Goal: Task Accomplishment & Management: Complete application form

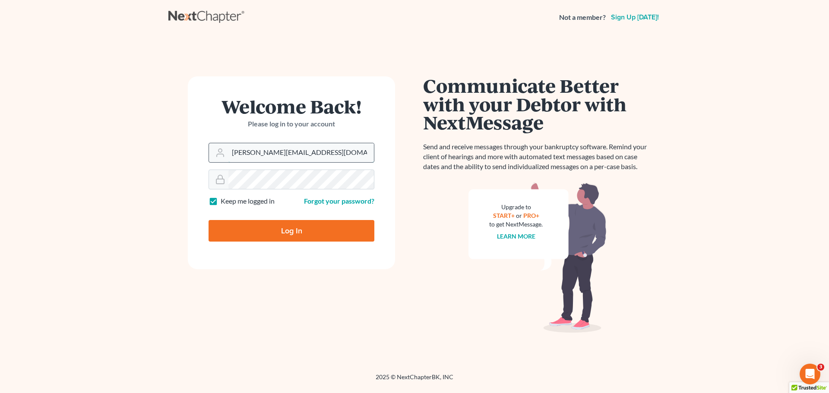
click at [266, 151] on input "ashlie@newtomorrowlaw.com" at bounding box center [301, 152] width 146 height 19
type input "[EMAIL_ADDRESS][DOMAIN_NAME]"
click at [284, 229] on input "Log In" at bounding box center [292, 231] width 166 height 22
type input "Thinking..."
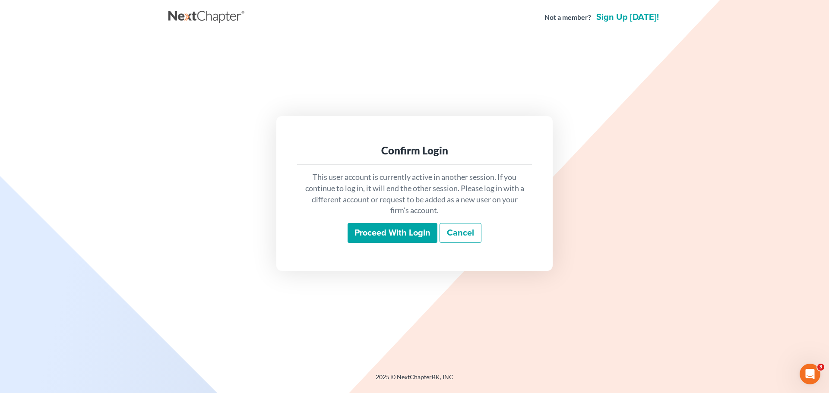
click at [364, 235] on input "Proceed with login" at bounding box center [393, 233] width 90 height 20
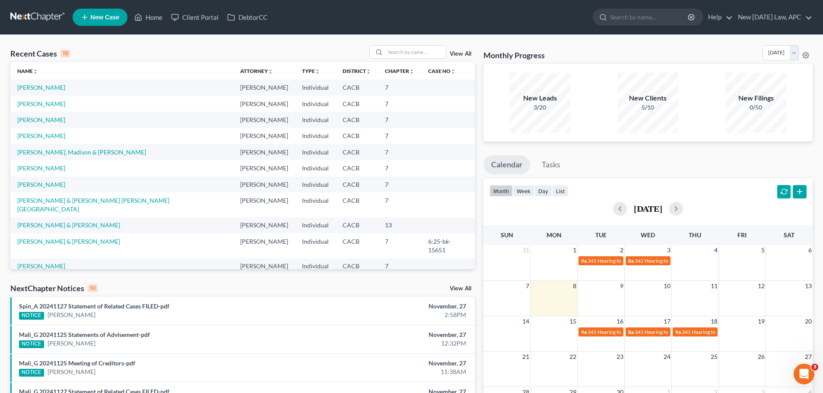
click at [103, 16] on span "New Case" at bounding box center [104, 17] width 29 height 6
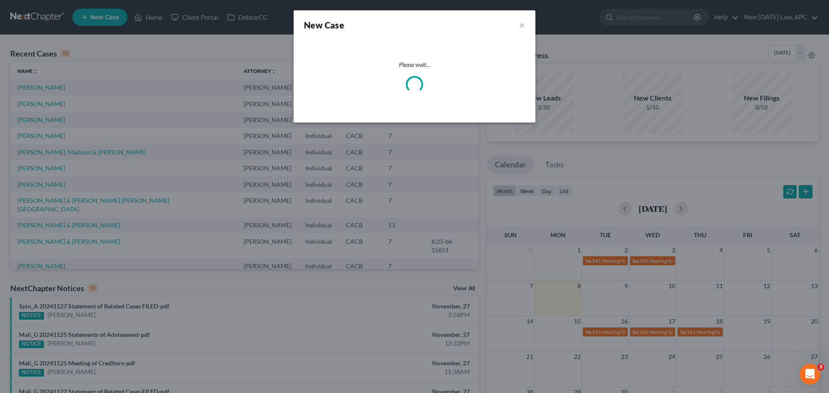
select select "7"
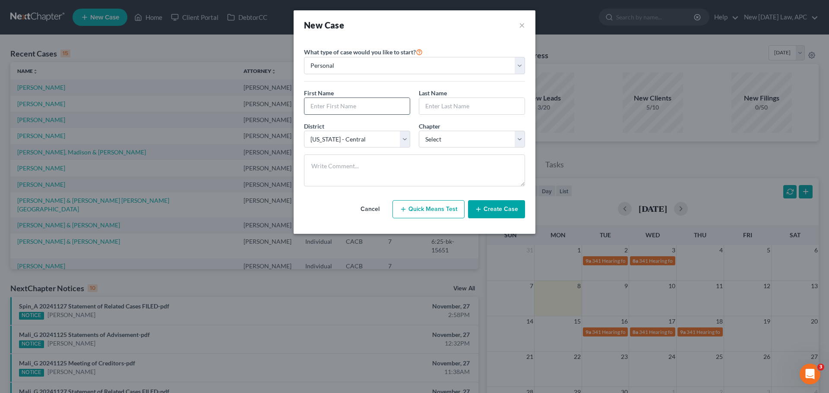
click at [333, 105] on input "text" at bounding box center [356, 106] width 105 height 16
type input "[PERSON_NAME]"
type input "Areias"
click at [431, 139] on select "Select 7 11 12 13" at bounding box center [472, 139] width 106 height 17
select select "0"
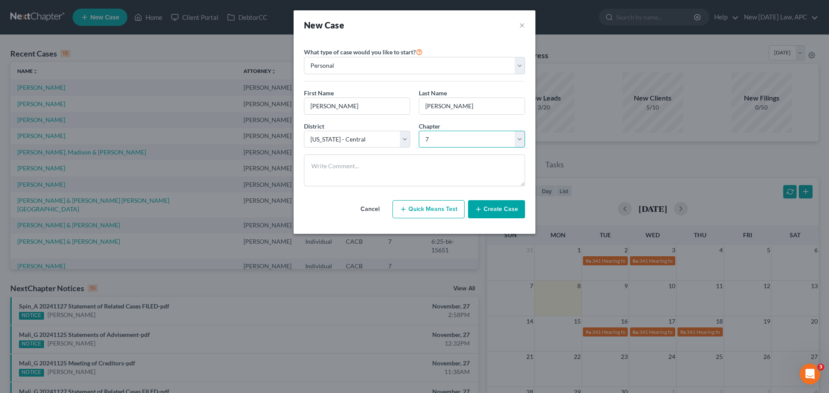
click at [419, 131] on select "Select 7 11 12 13" at bounding box center [472, 139] width 106 height 17
click at [488, 206] on button "Create Case" at bounding box center [496, 209] width 57 height 18
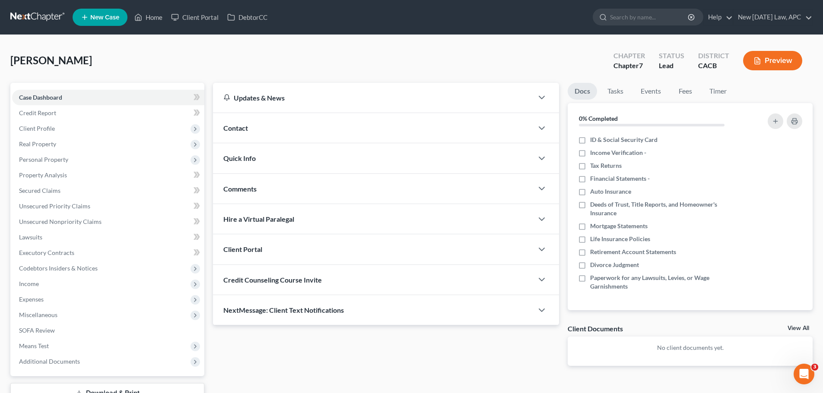
click at [276, 118] on div "Contact" at bounding box center [373, 128] width 320 height 30
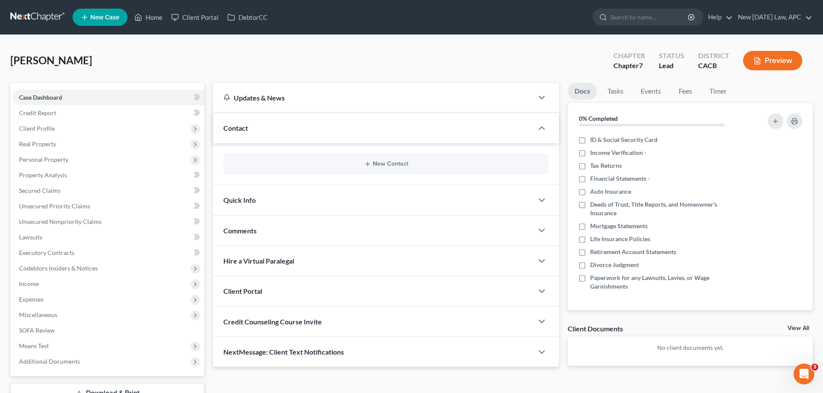
click at [277, 131] on div "Contact" at bounding box center [373, 128] width 320 height 30
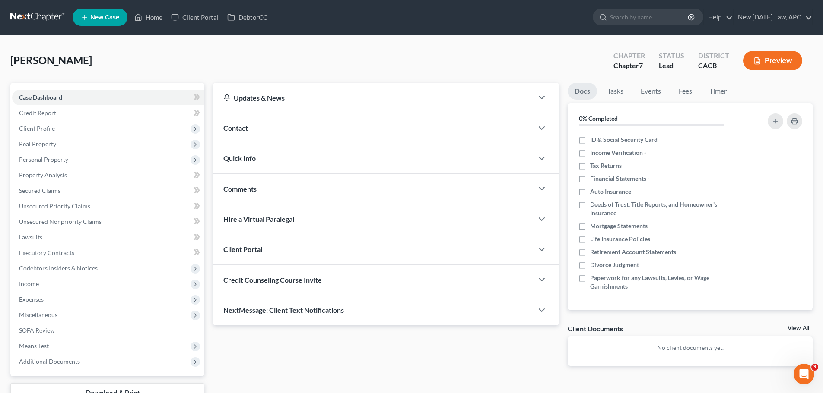
click at [277, 130] on div "Contact" at bounding box center [373, 128] width 320 height 30
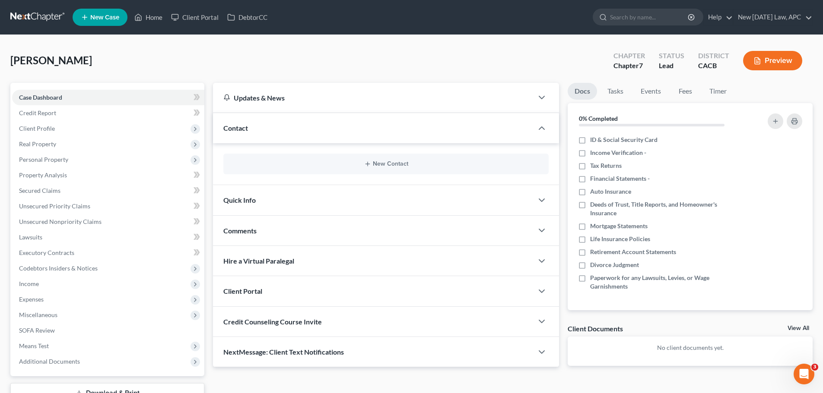
click at [356, 168] on div "New Contact" at bounding box center [385, 164] width 325 height 21
click at [375, 165] on button "New Contact" at bounding box center [385, 164] width 311 height 7
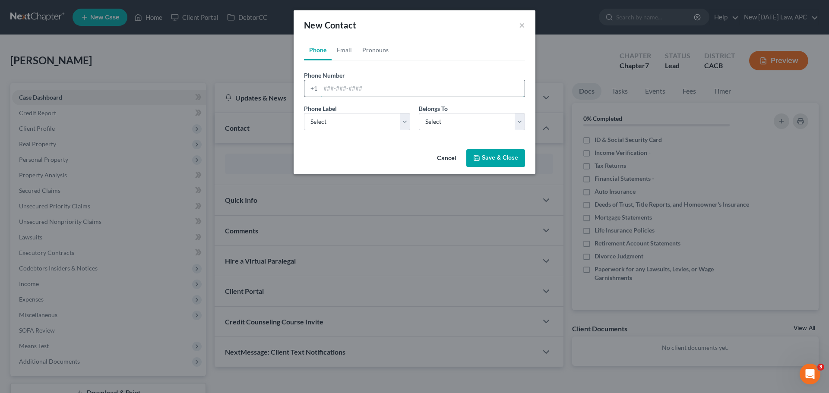
paste input "760-895-5245"
type input "760-895-5245"
drag, startPoint x: 346, startPoint y: 120, endPoint x: 343, endPoint y: 126, distance: 7.0
click at [346, 120] on select "Select Mobile Home Work Other" at bounding box center [357, 121] width 106 height 17
select select "0"
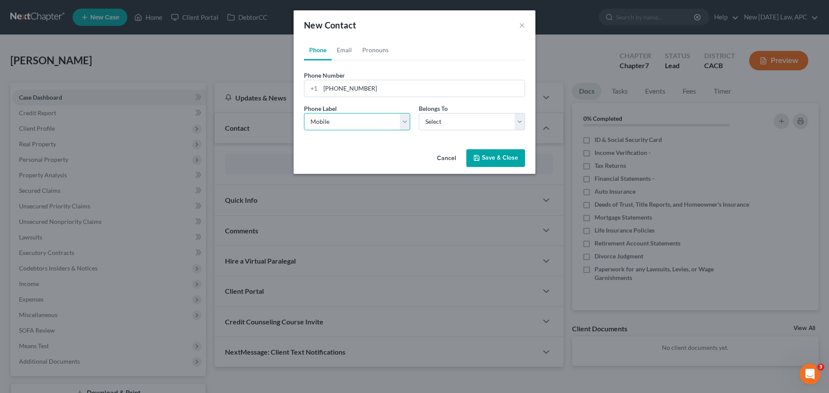
click at [304, 113] on select "Select Mobile Home Work Other" at bounding box center [357, 121] width 106 height 17
drag, startPoint x: 444, startPoint y: 124, endPoint x: 441, endPoint y: 130, distance: 6.0
click at [444, 124] on select "Select Client Other" at bounding box center [472, 121] width 106 height 17
select select "0"
click at [419, 113] on select "Select Client Other" at bounding box center [472, 121] width 106 height 17
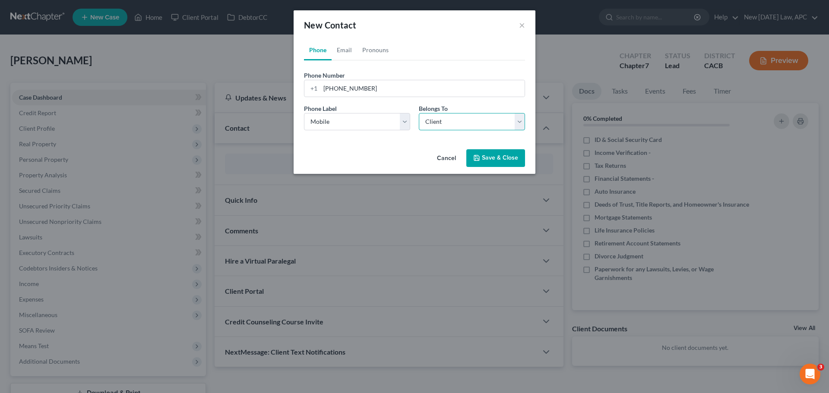
select select "0"
click at [342, 50] on link "Email" at bounding box center [344, 50] width 25 height 21
click at [341, 91] on input "email" at bounding box center [422, 88] width 204 height 16
paste input "pzareias@gmail.com"
type input "pzareias@gmail.com"
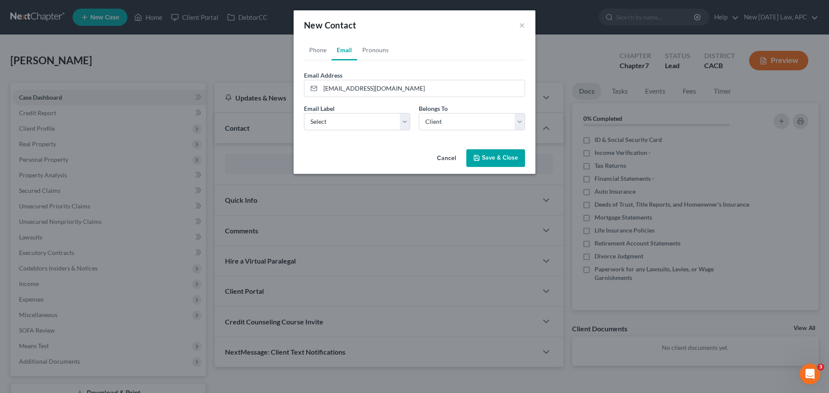
click at [330, 130] on div "Email Label Select Home Work Other Belongs To * Select Client Other" at bounding box center [415, 120] width 230 height 33
drag, startPoint x: 325, startPoint y: 119, endPoint x: 326, endPoint y: 124, distance: 5.7
click at [325, 119] on select "Select Home Work Other" at bounding box center [357, 121] width 106 height 17
select select "0"
click at [304, 113] on select "Select Home Work Other" at bounding box center [357, 121] width 106 height 17
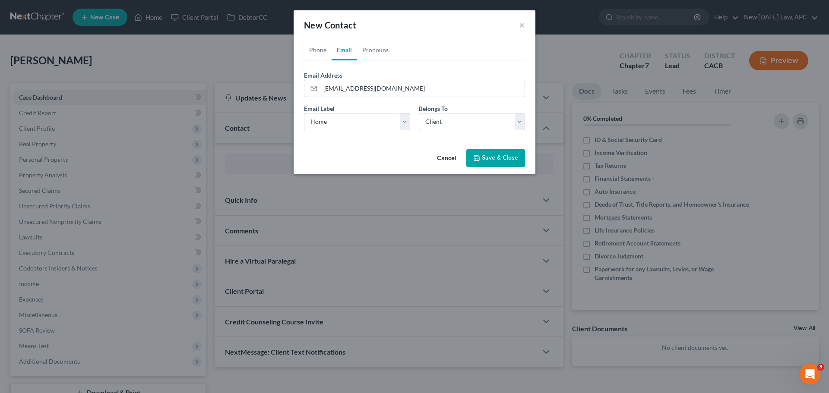
click at [485, 156] on button "Save & Close" at bounding box center [495, 158] width 59 height 18
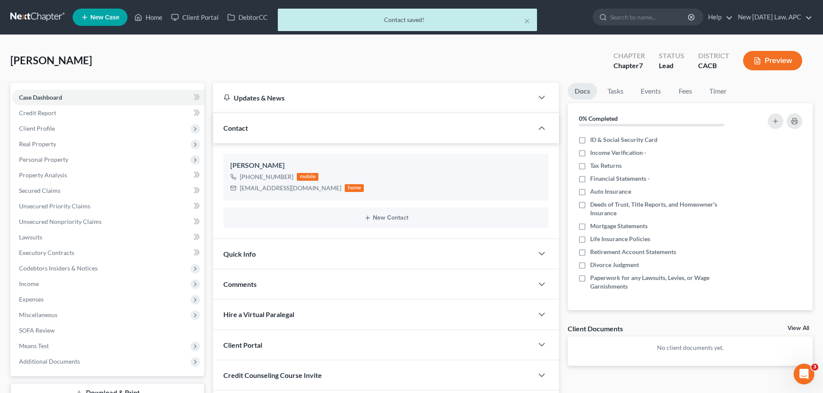
click at [279, 260] on div "Quick Info" at bounding box center [373, 254] width 320 height 30
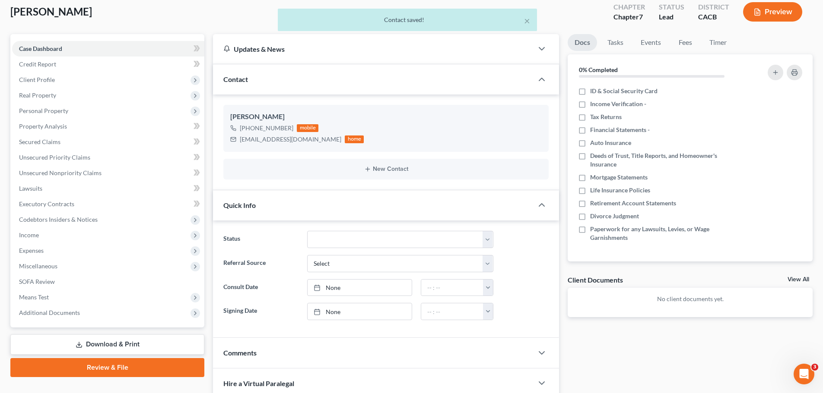
click at [270, 214] on div "Quick Info" at bounding box center [373, 205] width 320 height 30
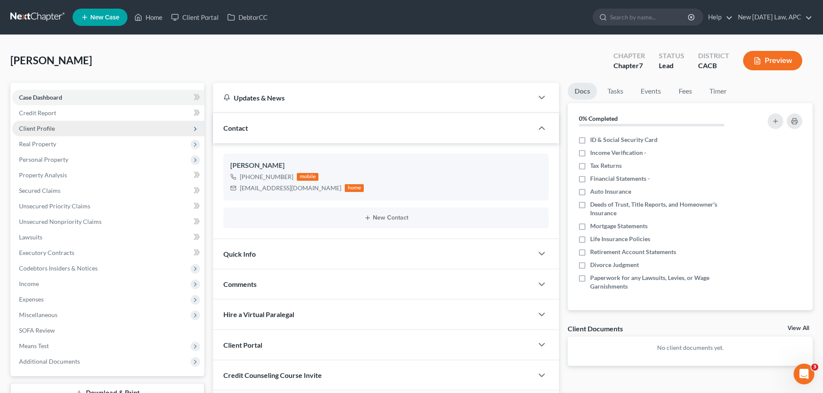
click at [55, 131] on span "Client Profile" at bounding box center [108, 129] width 192 height 16
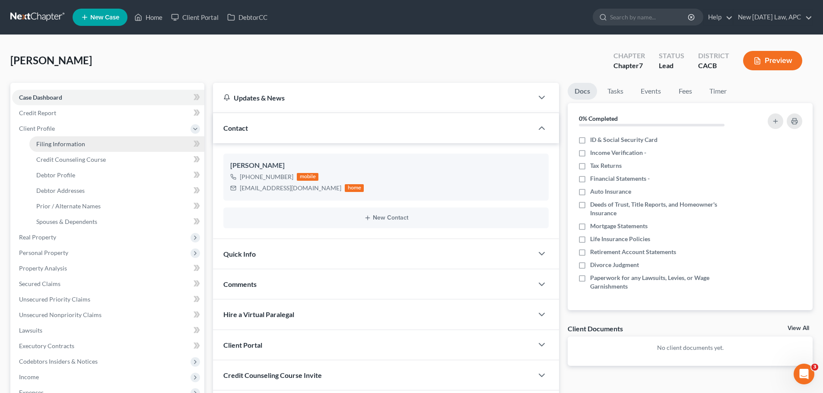
click at [62, 140] on span "Filing Information" at bounding box center [60, 143] width 49 height 7
select select "1"
select select "0"
select select "7"
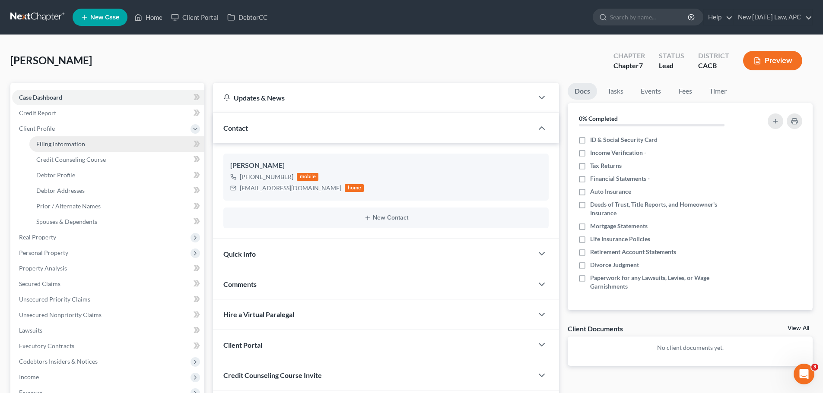
select select "4"
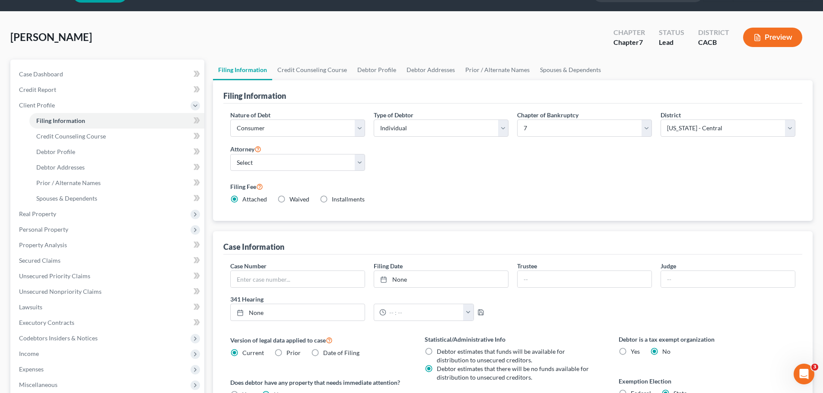
scroll to position [43, 0]
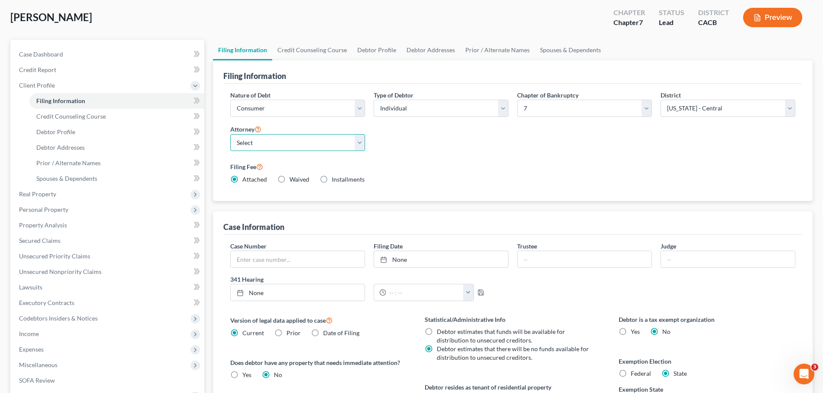
drag, startPoint x: 315, startPoint y: 146, endPoint x: 309, endPoint y: 149, distance: 6.6
click at [315, 146] on select "Select Allison Tilton - CACB Shalah Fisher - CACB Shalah Fisher - CASB" at bounding box center [297, 142] width 135 height 17
select select "1"
click at [230, 134] on select "Select Allison Tilton - CACB Shalah Fisher - CACB Shalah Fisher - CASB" at bounding box center [297, 142] width 135 height 17
click at [446, 172] on div "Filing Fee Attached Waived Waived Installments Installments" at bounding box center [512, 173] width 565 height 22
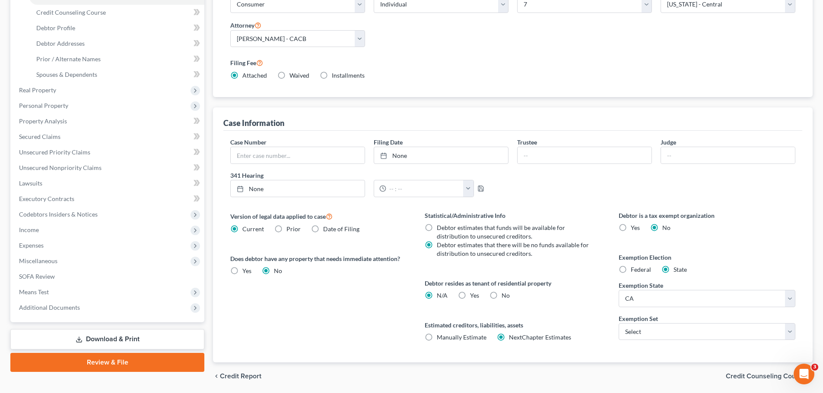
scroll to position [177, 0]
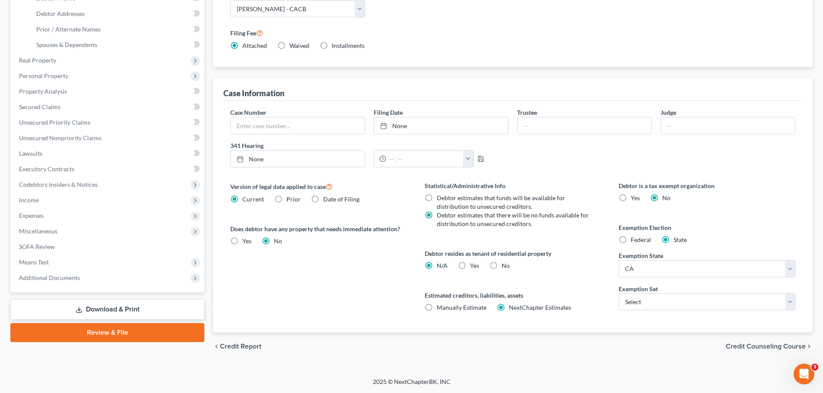
click at [470, 266] on label "Yes Yes" at bounding box center [474, 266] width 9 height 9
click at [473, 266] on input "Yes Yes" at bounding box center [476, 265] width 6 height 6
radio input "true"
radio input "false"
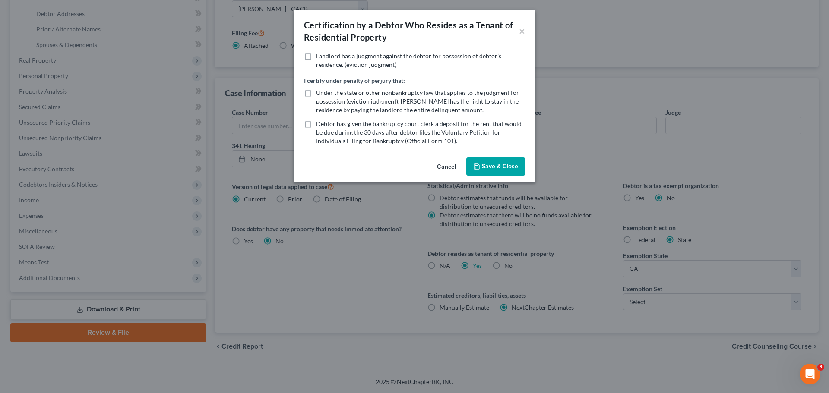
click at [594, 279] on div "Certification by a Debtor Who Resides as a Tenant of Residential Property × Lan…" at bounding box center [414, 196] width 829 height 393
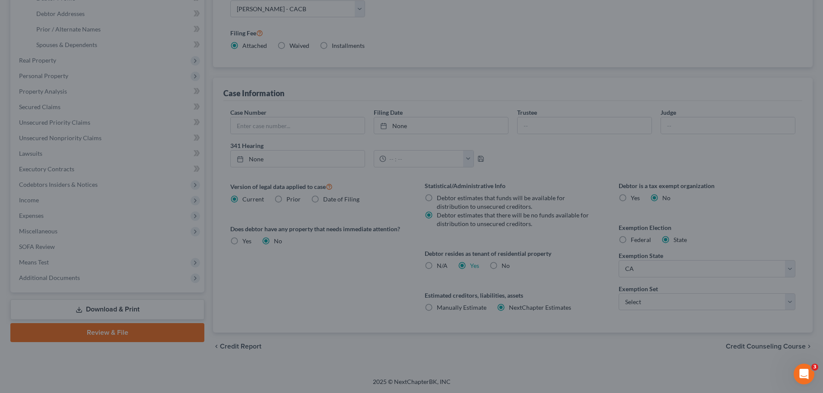
click at [635, 299] on div at bounding box center [411, 196] width 823 height 393
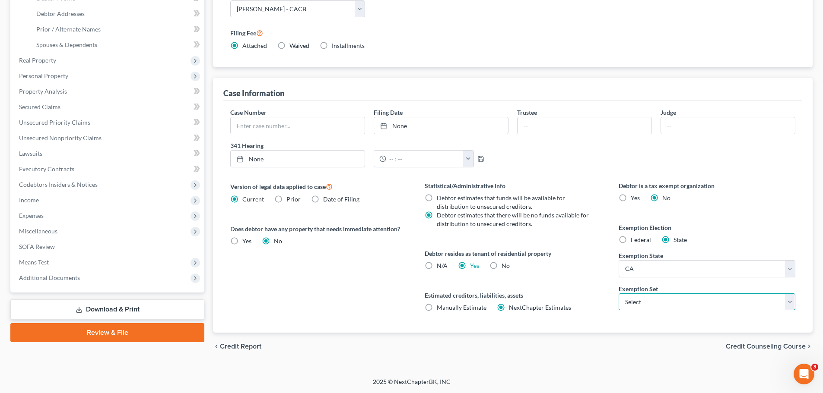
click at [640, 304] on select "Select 703 704" at bounding box center [706, 302] width 177 height 17
select select "0"
click at [618, 294] on select "Select 703 704" at bounding box center [706, 302] width 177 height 17
click at [586, 305] on div "Estimated creditors, liabilities, assets Manually Estimate Manually Estimate Ne…" at bounding box center [513, 301] width 177 height 21
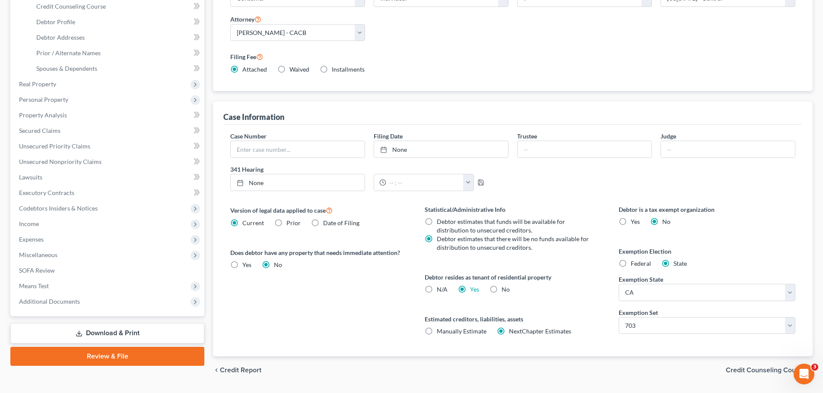
scroll to position [91, 0]
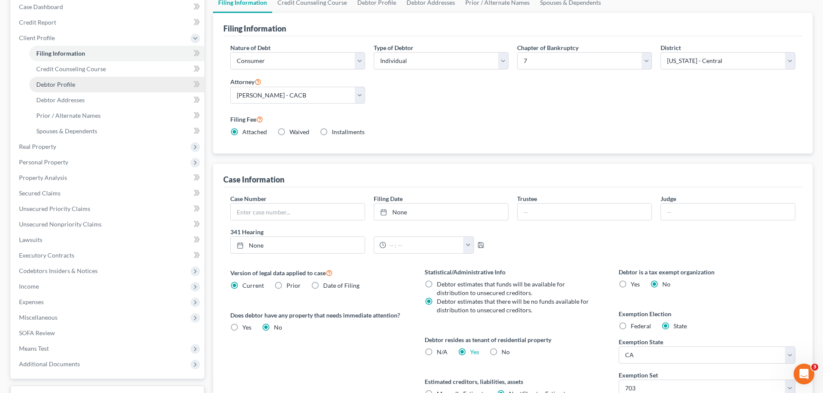
click at [67, 82] on span "Debtor Profile" at bounding box center [55, 84] width 39 height 7
select select "0"
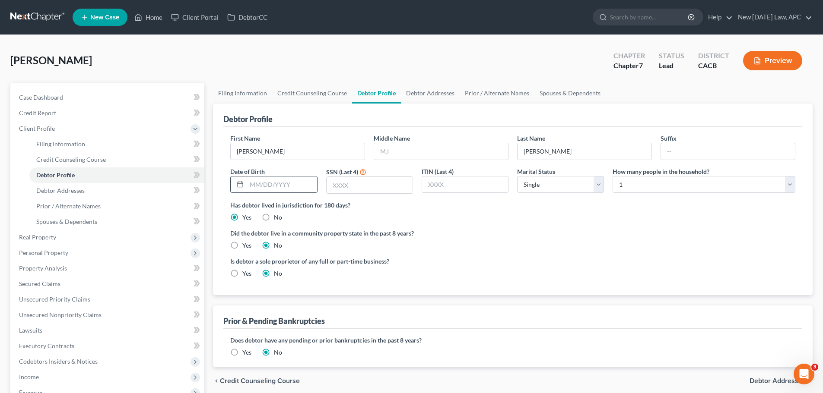
click at [277, 191] on input "text" at bounding box center [282, 185] width 70 height 16
type input "10/05/1978"
click at [343, 189] on input "text" at bounding box center [369, 185] width 86 height 16
type input "6500"
drag, startPoint x: 480, startPoint y: 234, endPoint x: 482, endPoint y: 229, distance: 5.4
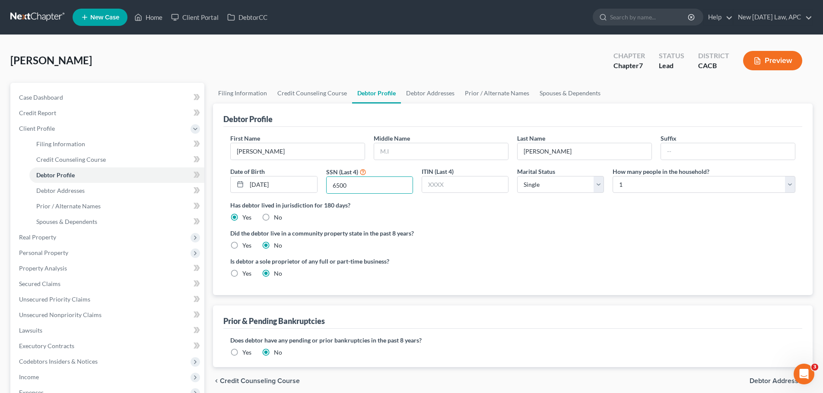
click at [480, 234] on label "Did the debtor live in a community property state in the past 8 years?" at bounding box center [512, 233] width 565 height 9
click at [529, 190] on select "Select Single Married Separated Divorced Widowed" at bounding box center [560, 184] width 87 height 17
select select "1"
click at [517, 176] on select "Select Single Married Separated Divorced Widowed" at bounding box center [560, 184] width 87 height 17
click at [618, 189] on select "Select 1 2 3 4 5 6 7 8 9 10 11 12 13 14 15 16 17 18 19 20" at bounding box center [703, 184] width 183 height 17
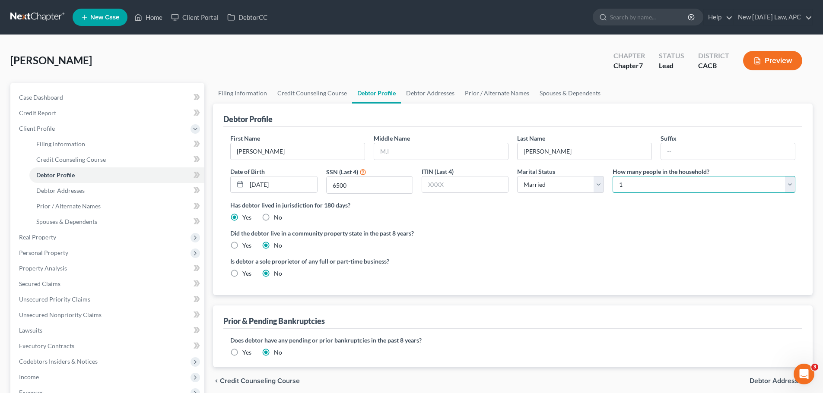
select select "1"
click at [612, 176] on select "Select 1 2 3 4 5 6 7 8 9 10 11 12 13 14 15 16 17 18 19 20" at bounding box center [703, 184] width 183 height 17
click at [583, 204] on label "Has debtor lived in jurisdiction for 180 days?" at bounding box center [512, 205] width 565 height 9
drag, startPoint x: 236, startPoint y: 244, endPoint x: 244, endPoint y: 245, distance: 8.7
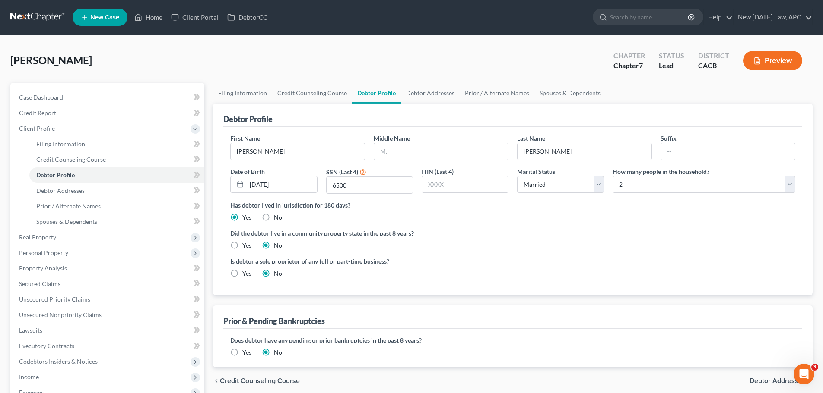
click at [242, 244] on label "Yes" at bounding box center [246, 245] width 9 height 9
click at [246, 244] on input "Yes" at bounding box center [249, 244] width 6 height 6
radio input "true"
radio input "false"
click at [64, 193] on span "Debtor Addresses" at bounding box center [60, 190] width 48 height 7
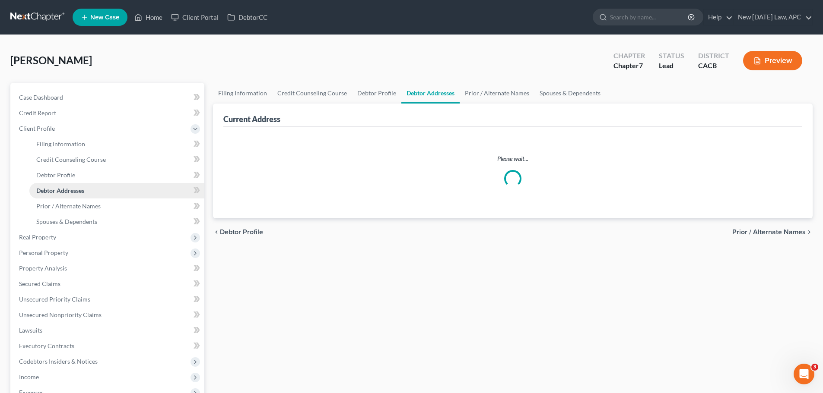
select select "0"
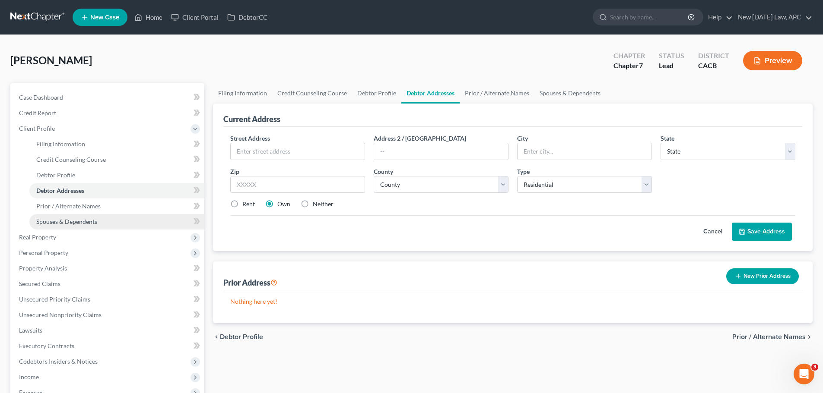
click at [82, 222] on span "Spouses & Dependents" at bounding box center [66, 221] width 61 height 7
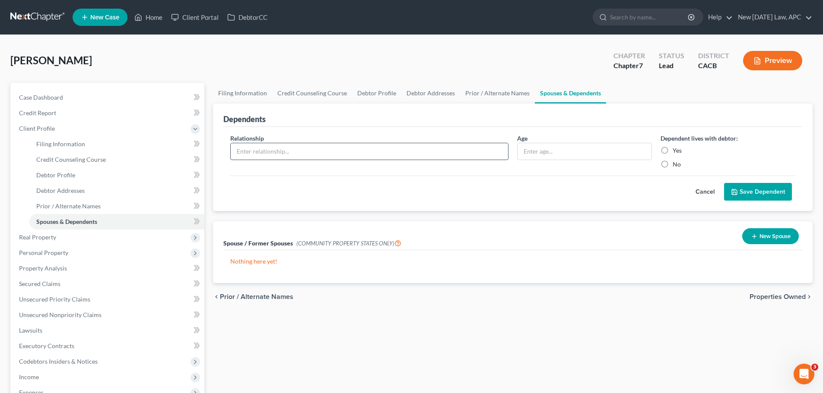
click at [263, 146] on input "text" at bounding box center [369, 151] width 277 height 16
click at [755, 240] on button "New Spouse" at bounding box center [770, 236] width 57 height 16
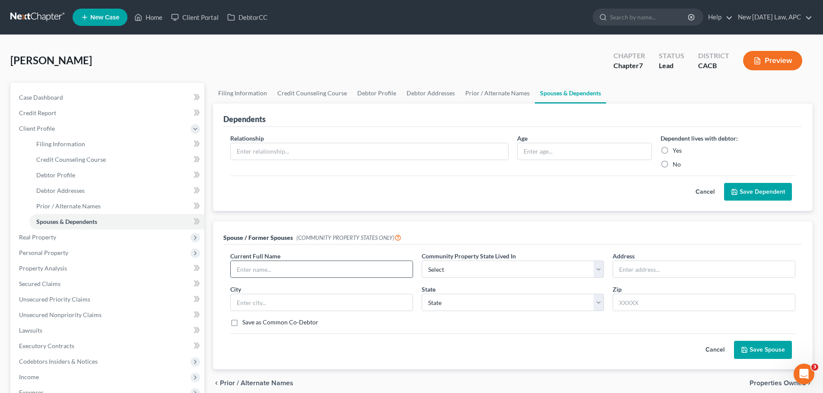
click at [262, 271] on input "text" at bounding box center [322, 269] width 182 height 16
type input "Stephanie Areias"
click at [433, 306] on select "State AL AK AR AZ CA CO CT DE DC FL GA GU HI ID IL IN IA KS KY LA ME MD MA MI M…" at bounding box center [512, 302] width 183 height 17
select select "4"
click at [421, 294] on select "State AL AK AR AZ CA CO CT DE DC FL GA GU HI ID IL IN IA KS KY LA ME MD MA MI M…" at bounding box center [512, 302] width 183 height 17
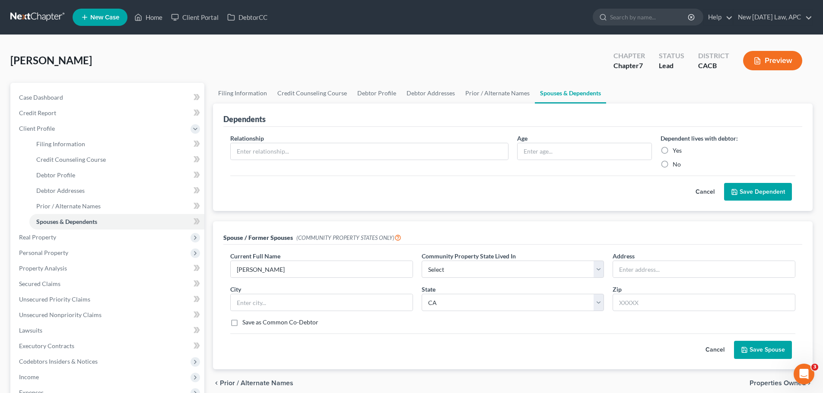
click at [460, 343] on div "Cancel Save Spouse" at bounding box center [512, 346] width 565 height 25
click at [431, 269] on select "Select AZ CA GU ID LA NV NM PR TX WA WI" at bounding box center [512, 269] width 183 height 17
select select "1"
click at [421, 261] on select "Select AZ CA GU ID LA NV NM PR TX WA WI" at bounding box center [512, 269] width 183 height 17
click at [477, 327] on div "Current Full Name * Stephanie Areias Community Property State Lived In * Select…" at bounding box center [513, 293] width 574 height 82
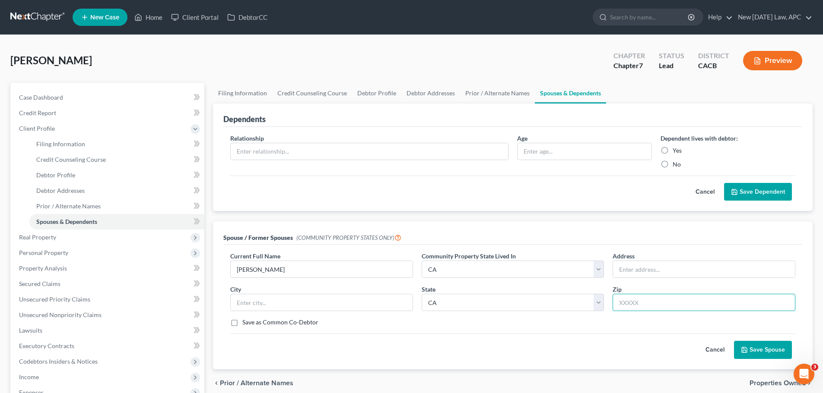
click at [629, 302] on input "text" at bounding box center [703, 302] width 183 height 17
type input "92592"
click at [561, 343] on div "Cancel Save Spouse" at bounding box center [512, 346] width 565 height 25
type input "Temecula"
click at [640, 269] on input "text" at bounding box center [704, 269] width 182 height 16
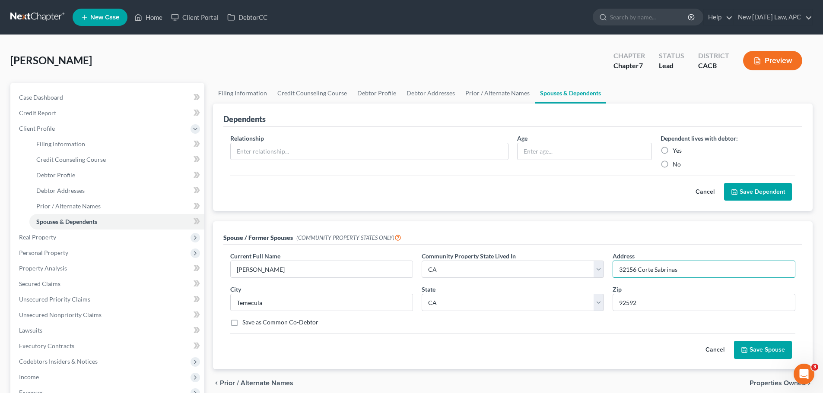
type input "32156 Corte Sabrinas"
click at [562, 337] on div "Cancel Save Spouse" at bounding box center [512, 346] width 565 height 25
click at [765, 352] on button "Save Spouse" at bounding box center [763, 350] width 58 height 18
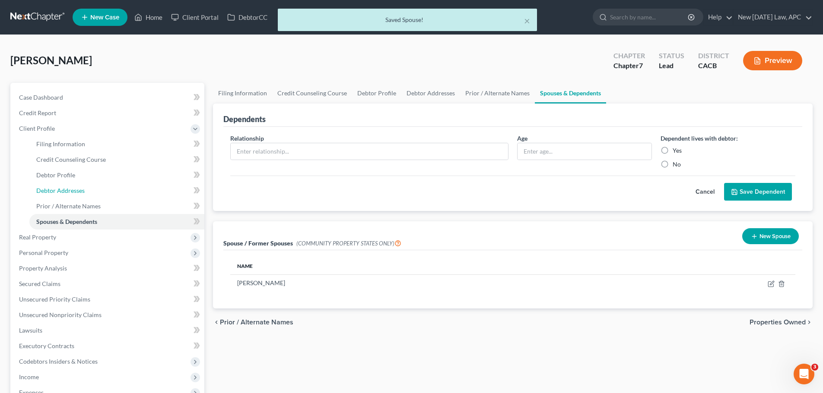
drag, startPoint x: 67, startPoint y: 192, endPoint x: 198, endPoint y: 217, distance: 133.2
click at [67, 192] on span "Debtor Addresses" at bounding box center [60, 190] width 48 height 7
select select "0"
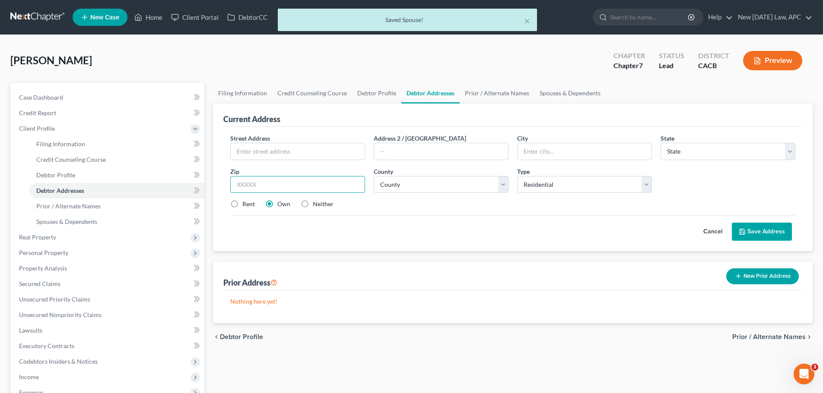
click at [285, 181] on input "text" at bounding box center [297, 184] width 135 height 17
type input "92592"
click at [243, 205] on label "Rent" at bounding box center [248, 204] width 13 height 9
click at [246, 205] on input "Rent" at bounding box center [249, 203] width 6 height 6
radio input "true"
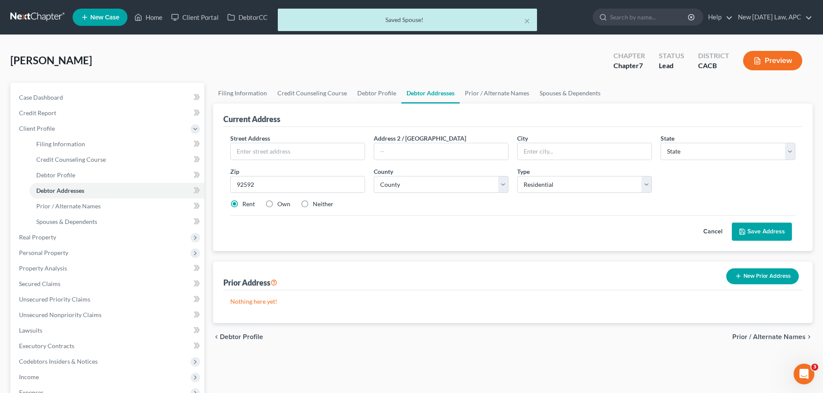
type input "Temecula"
select select "4"
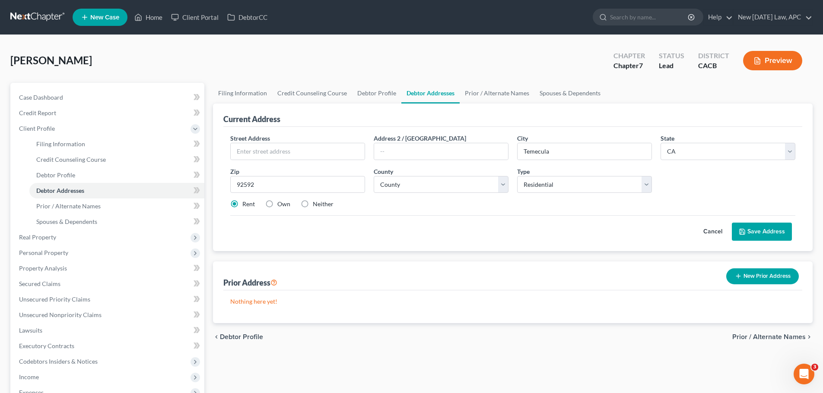
drag, startPoint x: 487, startPoint y: 224, endPoint x: 406, endPoint y: 196, distance: 85.1
click at [487, 224] on div "Cancel Save Address" at bounding box center [512, 227] width 565 height 25
click at [297, 150] on input "text" at bounding box center [298, 151] width 134 height 16
click at [297, 150] on input "32156" at bounding box center [298, 151] width 134 height 16
type input "32156 Corte Sabrinas"
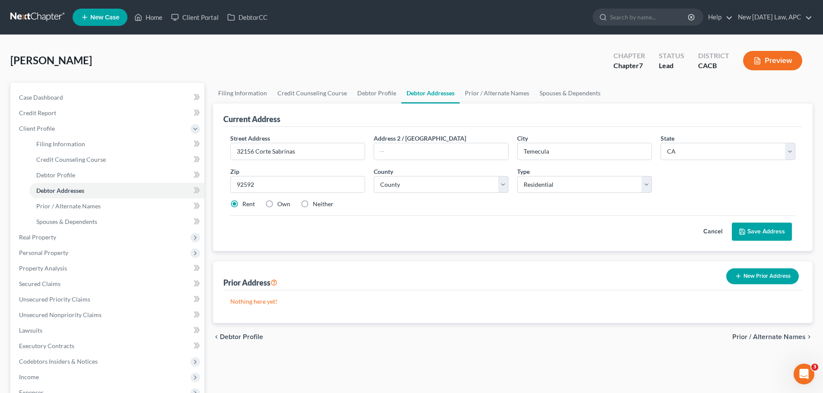
drag, startPoint x: 378, startPoint y: 230, endPoint x: 451, endPoint y: 228, distance: 73.0
click at [378, 230] on div "Cancel Save Address" at bounding box center [512, 227] width 565 height 25
click at [434, 180] on select "County Alameda County Alpine County Amador County Butte County Calaveras County…" at bounding box center [441, 184] width 135 height 17
select select "32"
click at [374, 176] on select "County Alameda County Alpine County Amador County Butte County Calaveras County…" at bounding box center [441, 184] width 135 height 17
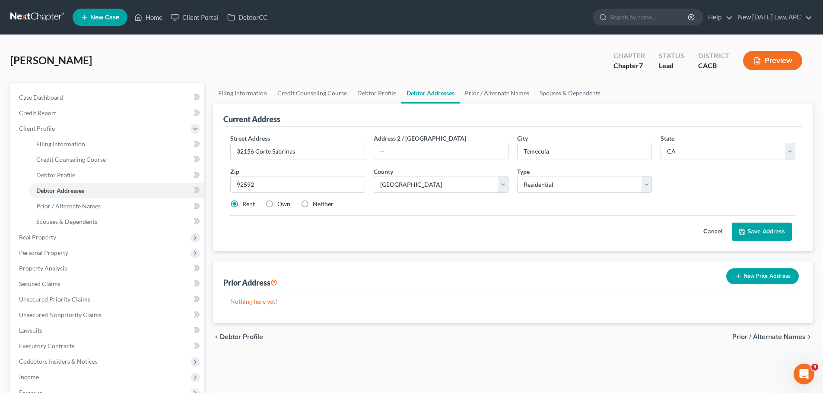
drag, startPoint x: 567, startPoint y: 224, endPoint x: 738, endPoint y: 227, distance: 171.0
click at [569, 224] on div "Cancel Save Address" at bounding box center [512, 227] width 565 height 25
click at [765, 233] on button "Save Address" at bounding box center [762, 232] width 60 height 18
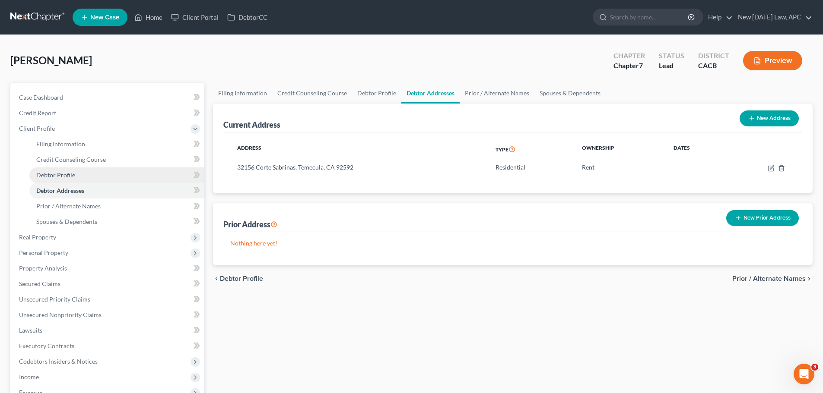
click at [76, 168] on link "Debtor Profile" at bounding box center [116, 176] width 175 height 16
select select "1"
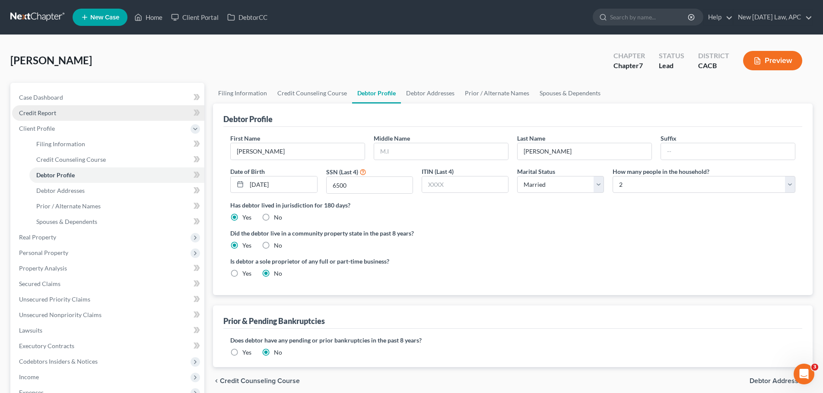
click at [50, 118] on link "Credit Report" at bounding box center [108, 113] width 192 height 16
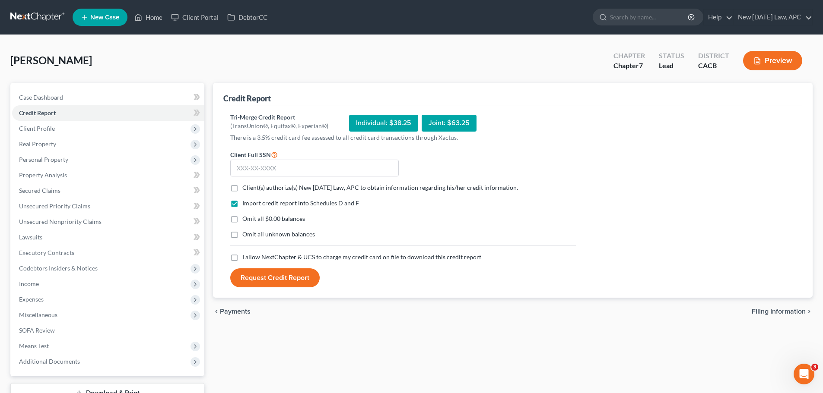
click at [242, 189] on label "Client(s) authorize(s) New Tomorrow Law, APC to obtain information regarding hi…" at bounding box center [380, 188] width 276 height 9
click at [246, 189] on input "Client(s) authorize(s) New Tomorrow Law, APC to obtain information regarding hi…" at bounding box center [249, 187] width 6 height 6
checkbox input "true"
drag, startPoint x: 234, startPoint y: 217, endPoint x: 240, endPoint y: 236, distance: 20.2
click at [242, 217] on label "Omit all $0.00 balances" at bounding box center [273, 219] width 63 height 9
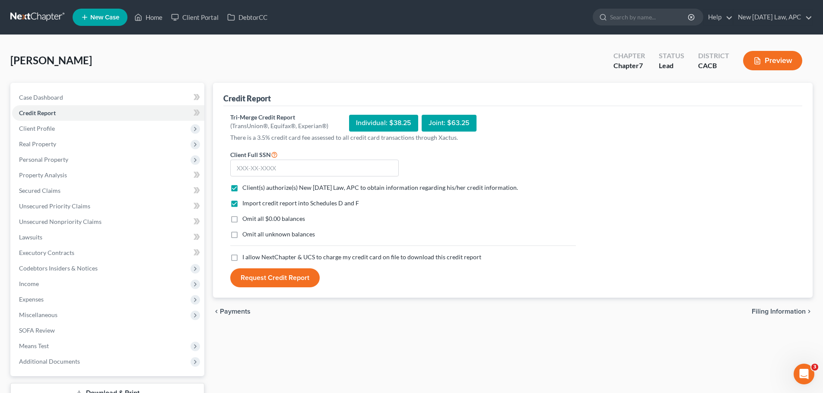
click at [246, 217] on input "Omit all $0.00 balances" at bounding box center [249, 218] width 6 height 6
checkbox input "true"
drag, startPoint x: 233, startPoint y: 236, endPoint x: 235, endPoint y: 256, distance: 19.6
click at [242, 236] on label "Omit all unknown balances" at bounding box center [278, 234] width 73 height 9
click at [246, 236] on input "Omit all unknown balances" at bounding box center [249, 233] width 6 height 6
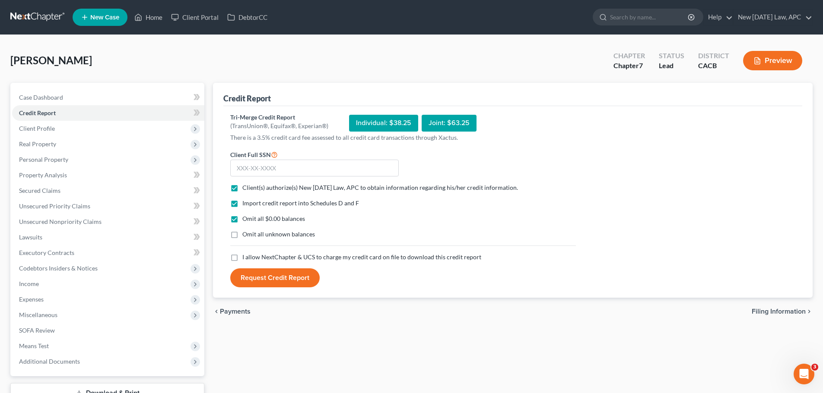
checkbox input "true"
click at [242, 259] on label "I allow NextChapter & UCS to charge my credit card on file to download this cre…" at bounding box center [361, 257] width 239 height 9
click at [246, 259] on input "I allow NextChapter & UCS to charge my credit card on file to download this cre…" at bounding box center [249, 256] width 6 height 6
checkbox input "true"
click at [272, 166] on input "text" at bounding box center [314, 168] width 168 height 17
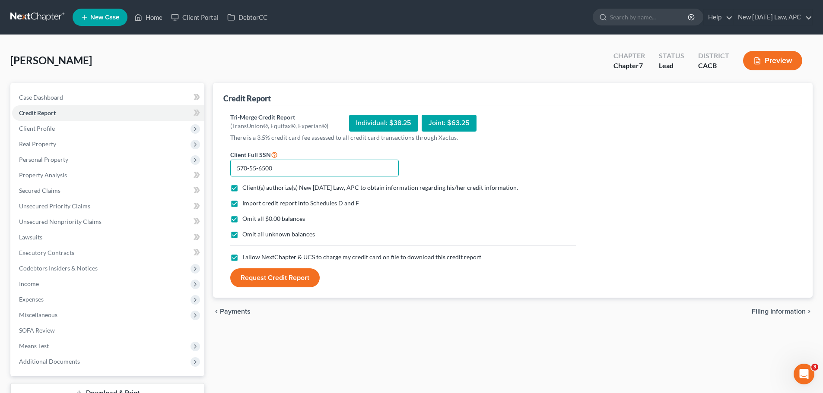
type input "570-55-6500"
click at [268, 280] on button "Request Credit Report" at bounding box center [274, 278] width 89 height 19
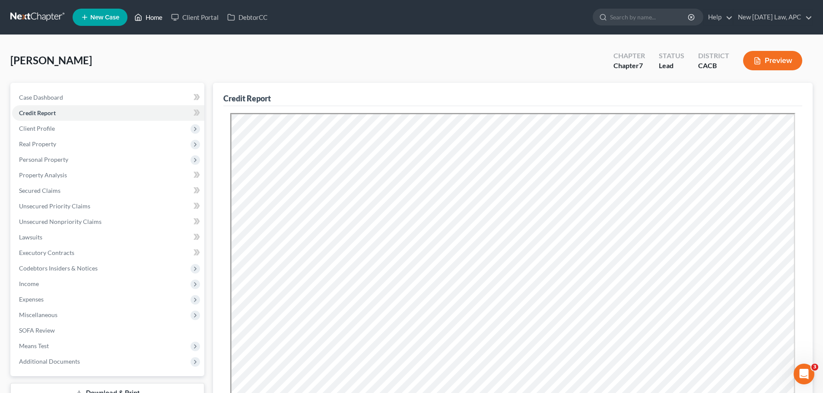
click at [144, 16] on link "Home" at bounding box center [148, 18] width 37 height 16
